Goal: Task Accomplishment & Management: Use online tool/utility

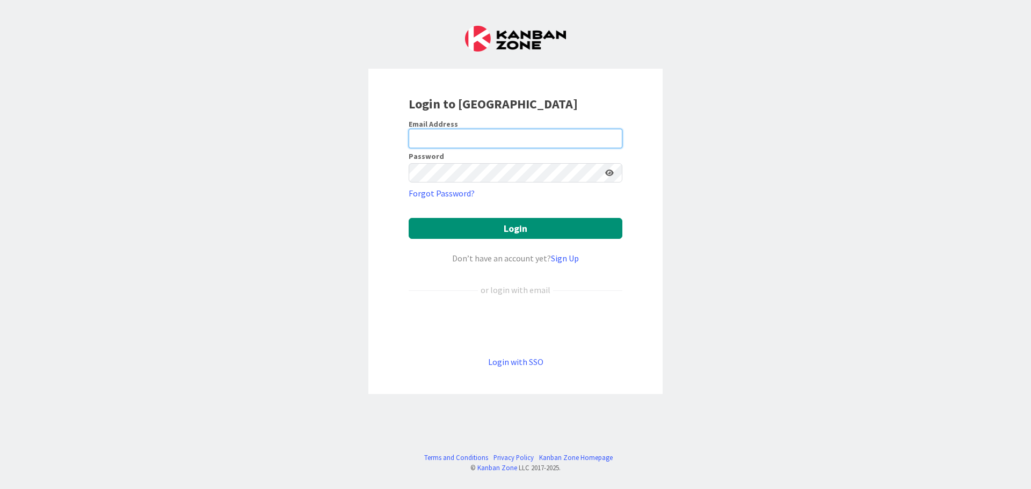
click at [595, 131] on input "email" at bounding box center [516, 138] width 214 height 19
type input "[PERSON_NAME][EMAIL_ADDRESS][DOMAIN_NAME]"
click at [409, 218] on button "Login" at bounding box center [516, 228] width 214 height 21
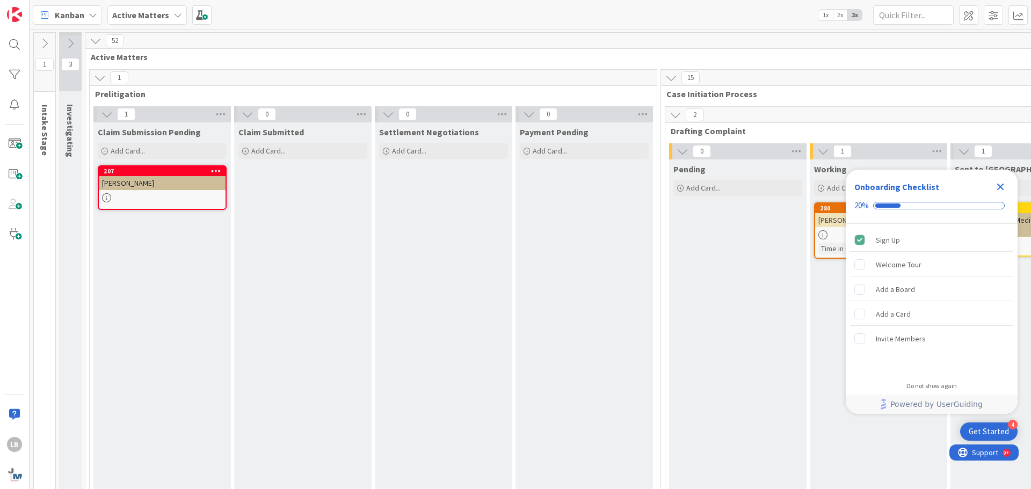
click at [1002, 184] on icon "Close Checklist" at bounding box center [1000, 186] width 13 height 13
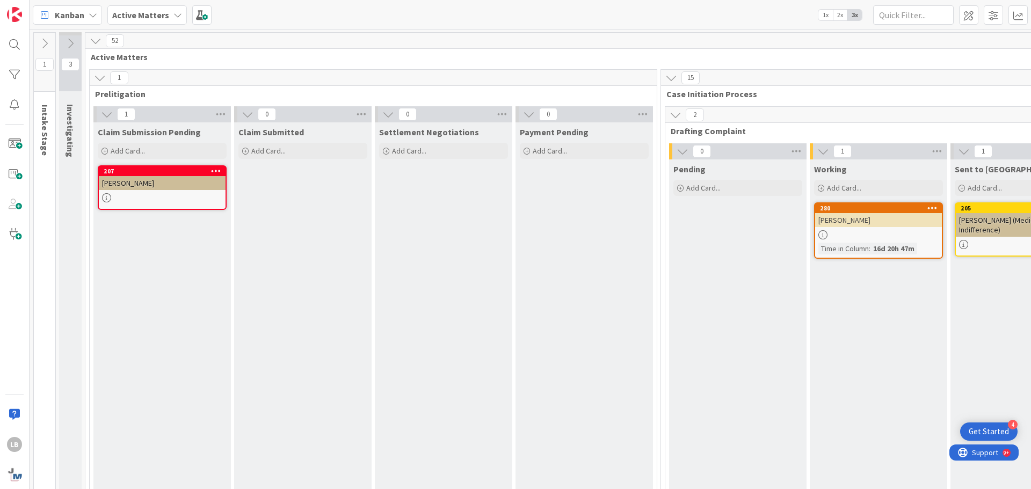
click at [828, 14] on span "1x" at bounding box center [826, 15] width 15 height 11
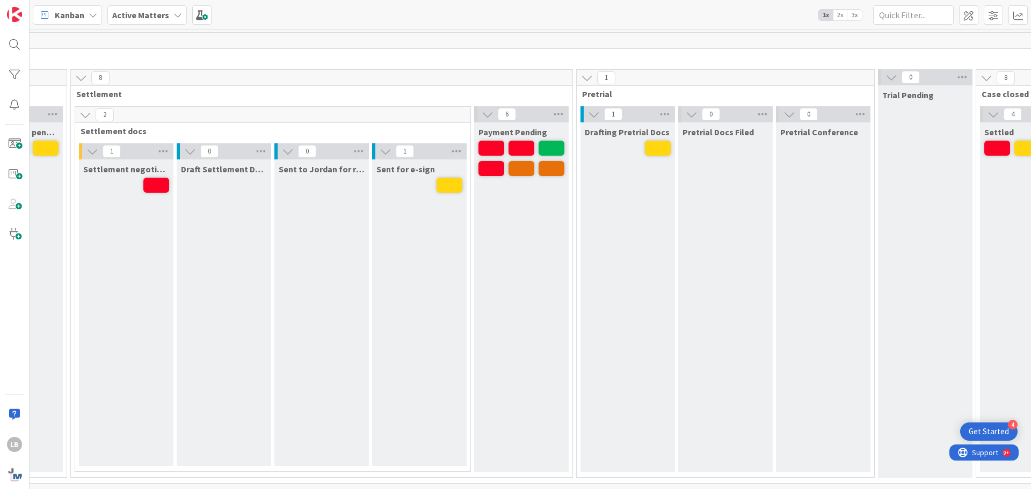
scroll to position [0, 1901]
